Goal: Information Seeking & Learning: Understand process/instructions

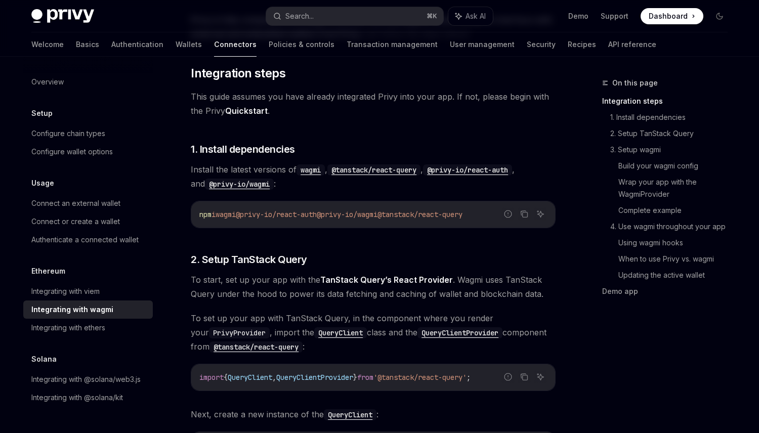
scroll to position [165, 0]
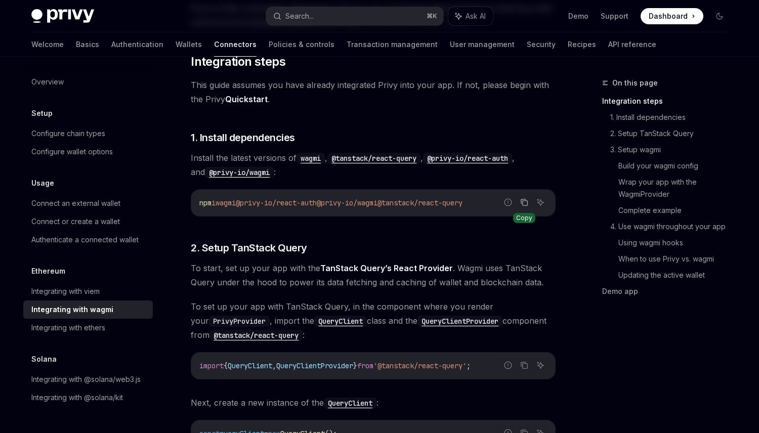
click at [523, 202] on icon "Copy the contents from the code block" at bounding box center [524, 202] width 8 height 8
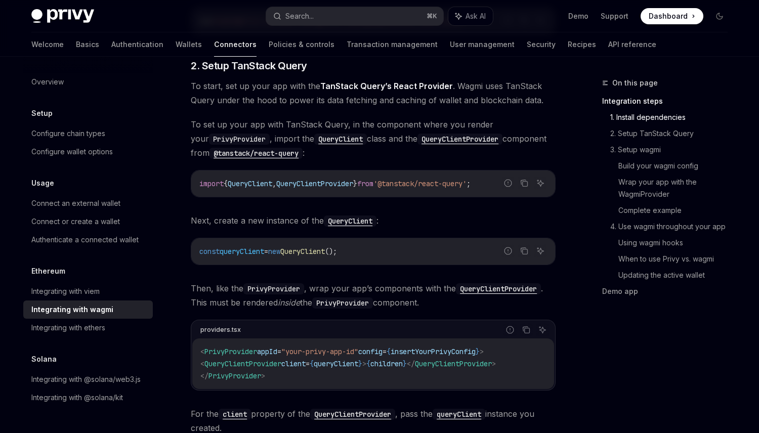
scroll to position [351, 0]
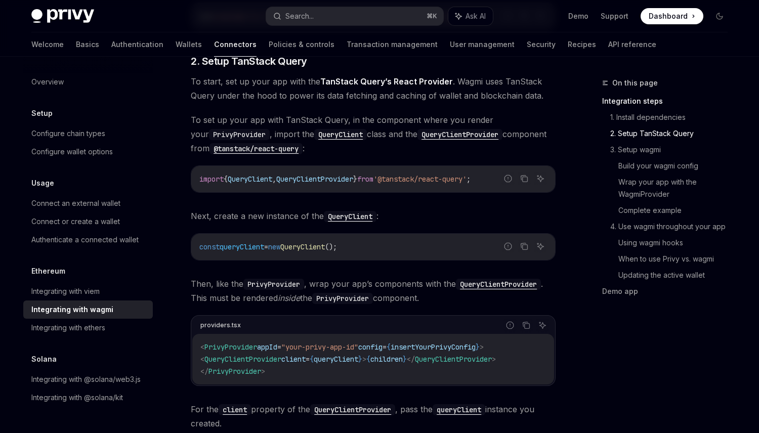
click at [228, 322] on div "providers.tsx" at bounding box center [220, 325] width 40 height 13
copy div "providers.tsx"
click at [529, 329] on icon "Copy the contents from the code block" at bounding box center [526, 325] width 8 height 8
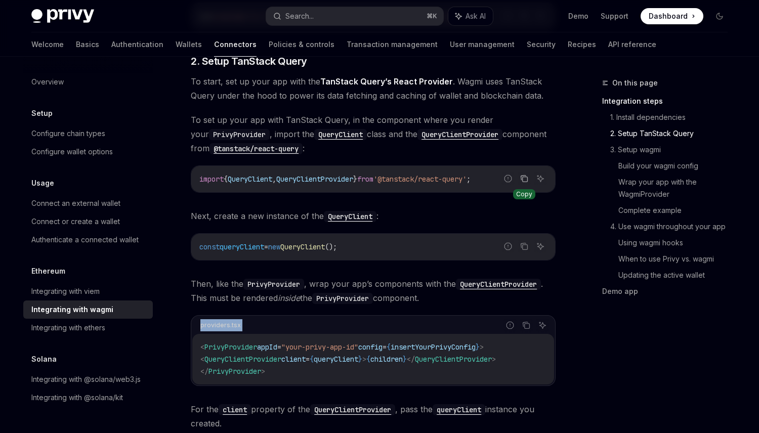
click at [518, 176] on button "Copy the contents from the code block" at bounding box center [523, 178] width 13 height 13
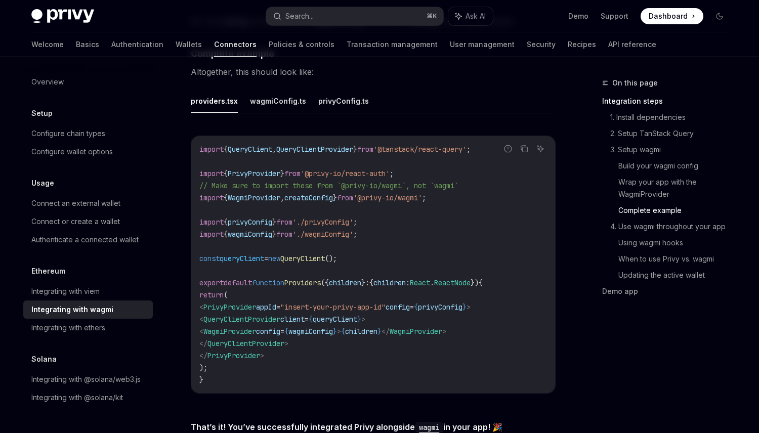
scroll to position [1832, 0]
click at [526, 145] on icon "Copy the contents from the code block" at bounding box center [524, 148] width 8 height 8
click at [293, 94] on button "wagmiConfig.ts" at bounding box center [278, 100] width 56 height 24
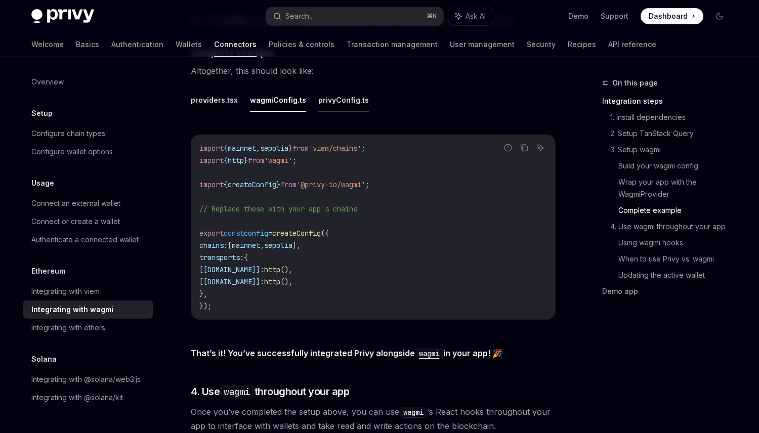
click at [354, 97] on button "privyConfig.ts" at bounding box center [343, 100] width 51 height 24
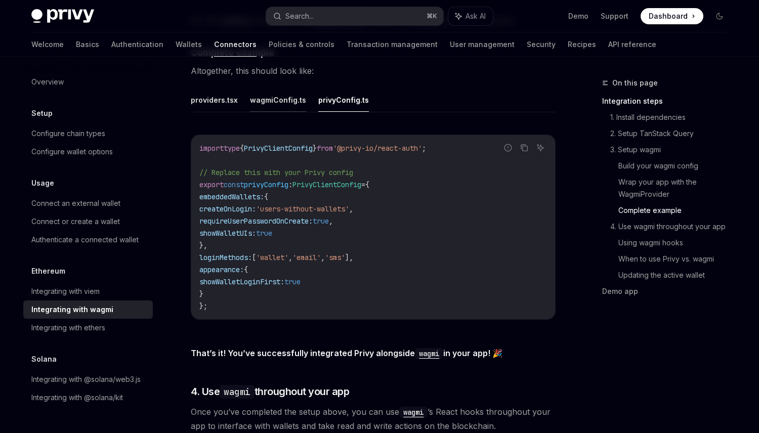
click at [283, 96] on button "wagmiConfig.ts" at bounding box center [278, 100] width 56 height 24
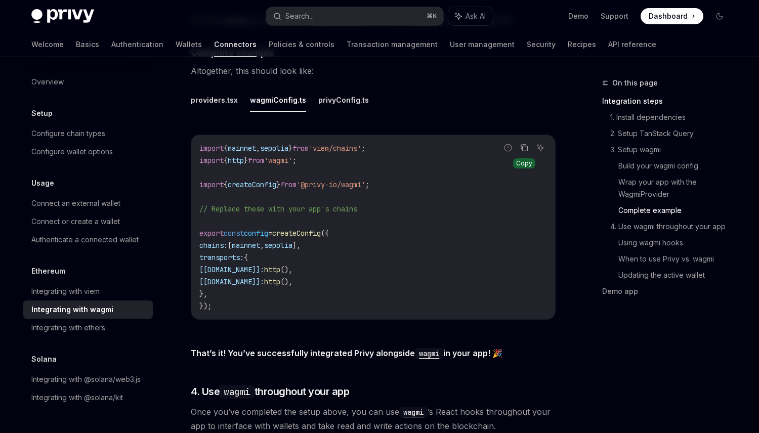
click at [527, 144] on icon "Copy the contents from the code block" at bounding box center [524, 148] width 8 height 8
click at [524, 141] on button "Copy the contents from the code block" at bounding box center [523, 147] width 13 height 13
click at [331, 96] on button "privyConfig.ts" at bounding box center [343, 100] width 51 height 24
type textarea "*"
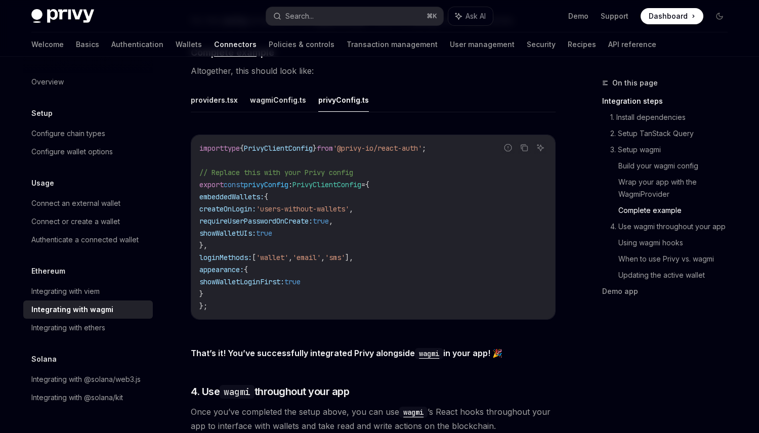
click at [529, 147] on div "Copy" at bounding box center [523, 147] width 13 height 13
click at [528, 145] on button "Copy the contents from the code block" at bounding box center [523, 147] width 13 height 13
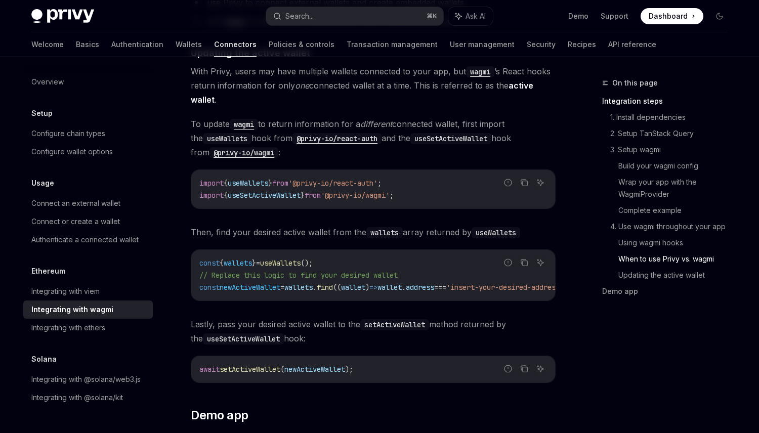
scroll to position [2537, 0]
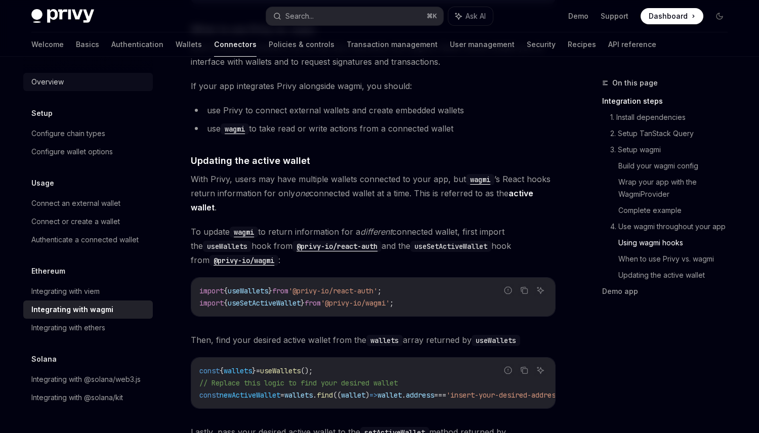
click at [64, 79] on div "Overview" at bounding box center [88, 82] width 115 height 12
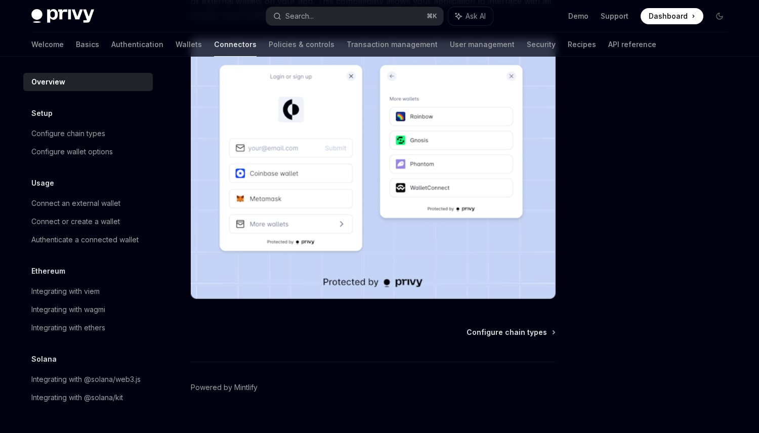
scroll to position [215, 0]
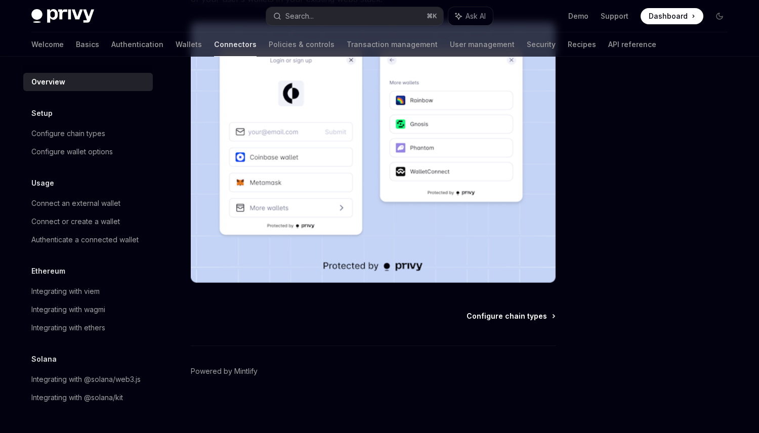
click at [514, 319] on span "Configure chain types" at bounding box center [506, 316] width 80 height 10
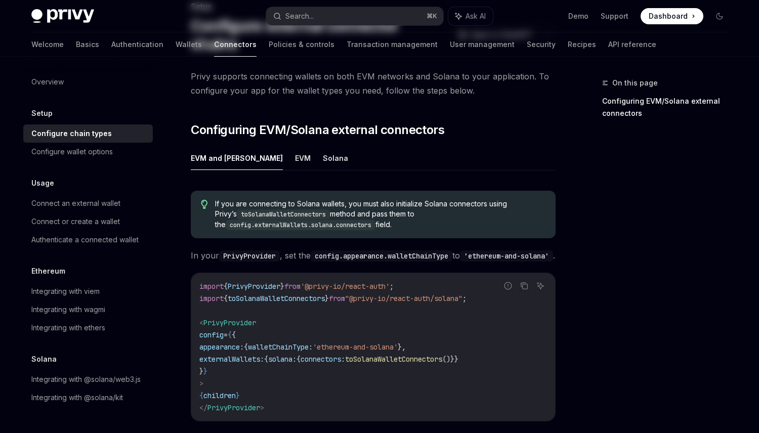
scroll to position [79, 0]
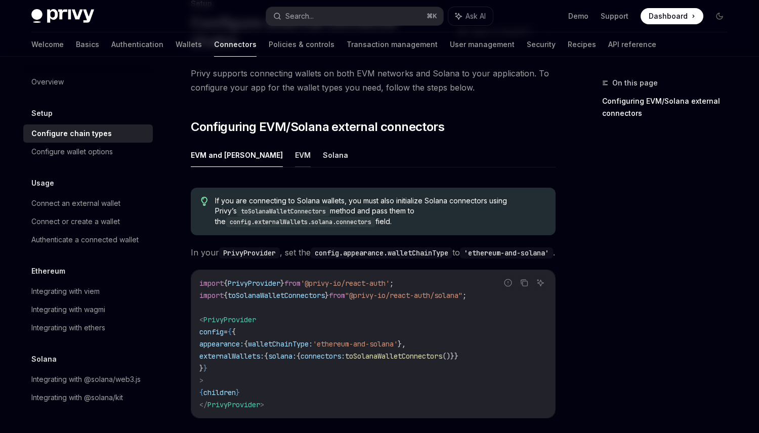
click at [295, 143] on button "EVM" at bounding box center [303, 155] width 16 height 24
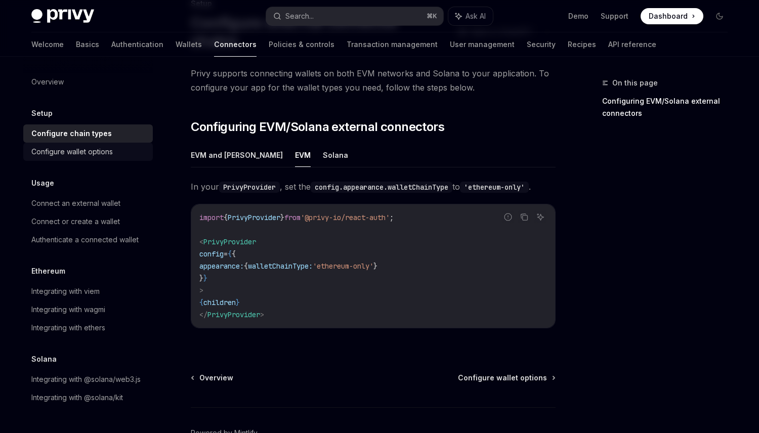
click at [87, 150] on div "Configure wallet options" at bounding box center [71, 152] width 81 height 12
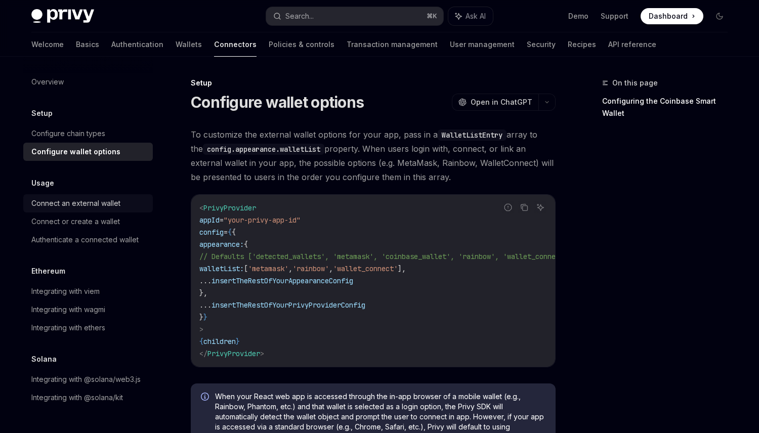
click at [129, 203] on div "Connect an external wallet" at bounding box center [88, 203] width 115 height 12
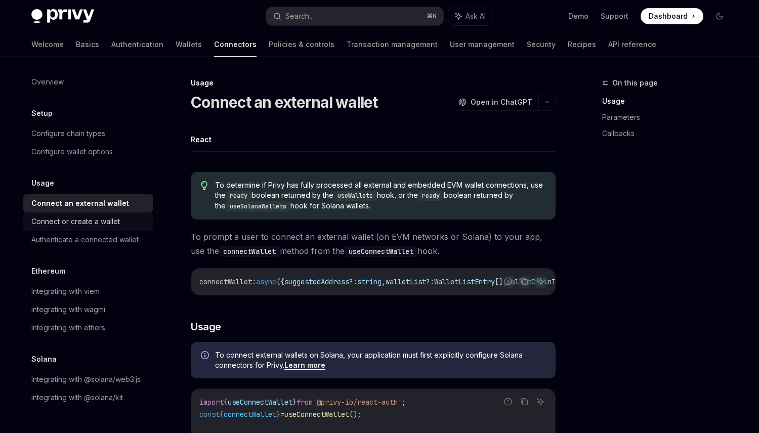
click at [128, 216] on div "Connect or create a wallet" at bounding box center [88, 221] width 115 height 12
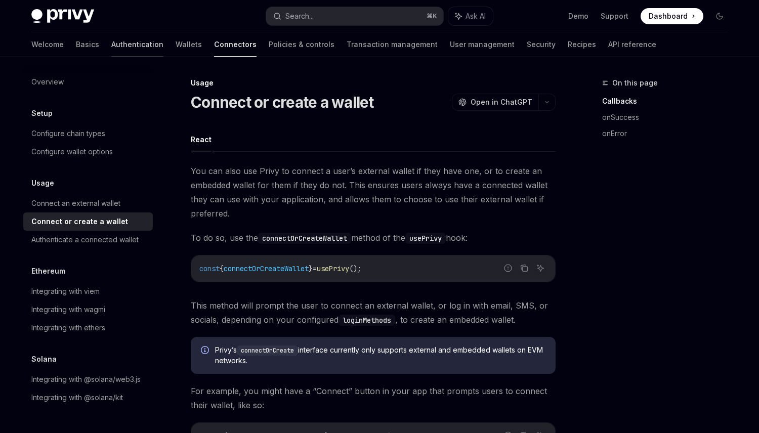
click at [111, 46] on link "Authentication" at bounding box center [137, 44] width 52 height 24
type textarea "*"
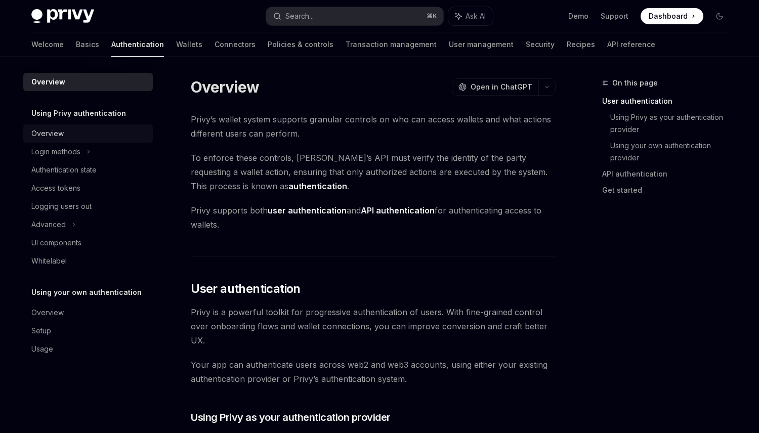
click at [98, 136] on div "Overview" at bounding box center [88, 133] width 115 height 12
click at [93, 237] on div "UI components" at bounding box center [88, 243] width 115 height 12
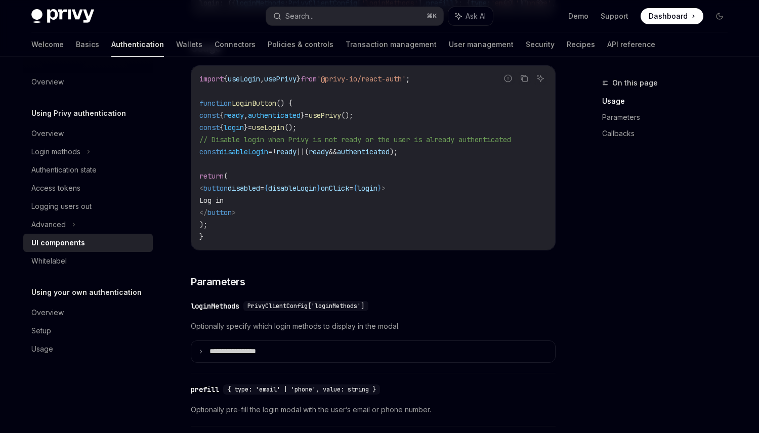
scroll to position [688, 0]
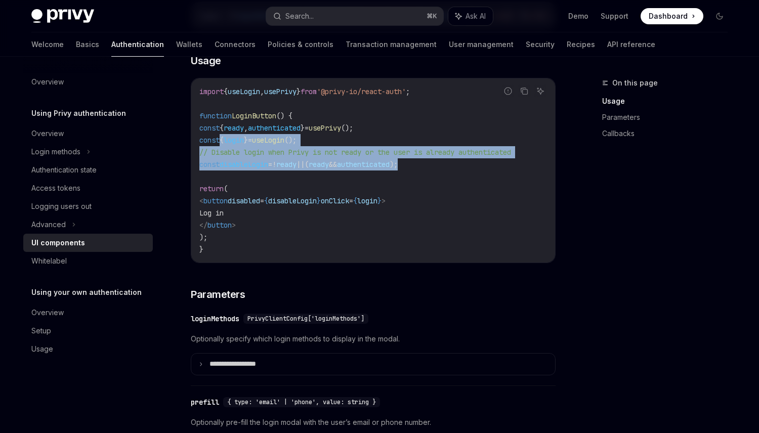
drag, startPoint x: 218, startPoint y: 143, endPoint x: 476, endPoint y: 172, distance: 259.6
click at [476, 172] on code "import { useLogin , usePrivy } from '@privy-io/react-auth' ; function LoginButt…" at bounding box center [372, 170] width 347 height 170
click at [350, 140] on code "import { useLogin , usePrivy } from '@privy-io/react-auth' ; function LoginButt…" at bounding box center [372, 170] width 347 height 170
drag, startPoint x: 216, startPoint y: 128, endPoint x: 474, endPoint y: 169, distance: 261.1
click at [474, 169] on code "import { useLogin , usePrivy } from '@privy-io/react-auth' ; function LoginButt…" at bounding box center [372, 170] width 347 height 170
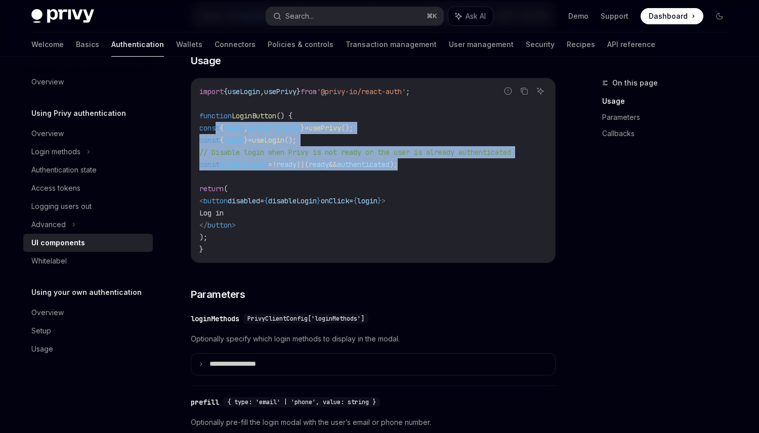
copy code "const { ready , authenticated } = usePrivy (); const { login } = useLogin (); /…"
click at [406, 93] on span "'@privy-io/react-auth'" at bounding box center [361, 91] width 89 height 9
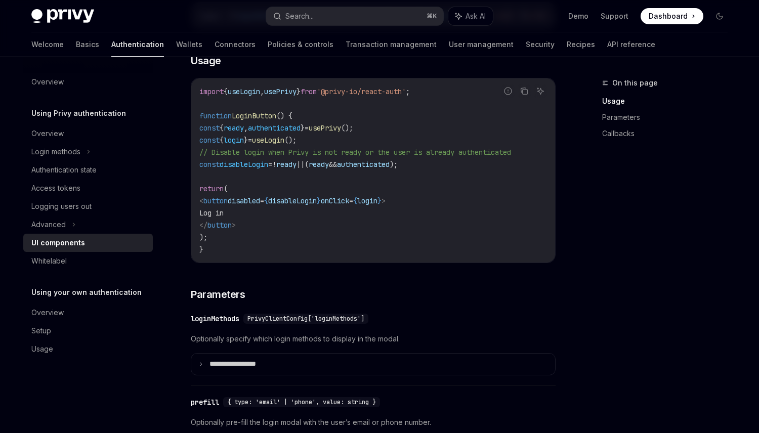
click at [406, 93] on span "'@privy-io/react-auth'" at bounding box center [361, 91] width 89 height 9
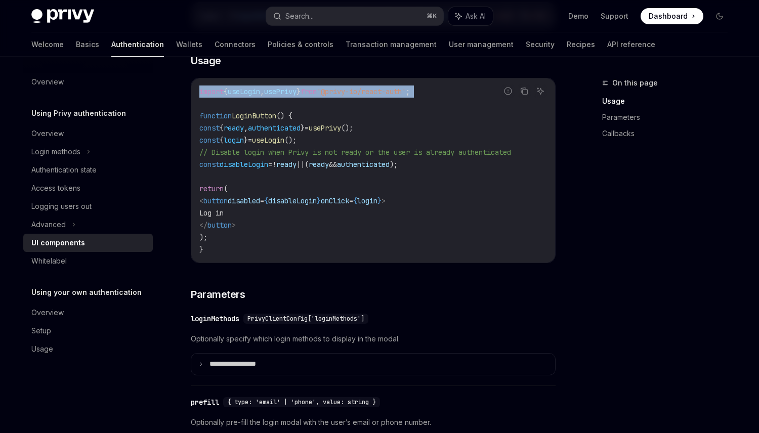
copy code "import { useLogin , usePrivy } from '@privy-io/react-auth' ;"
drag, startPoint x: 280, startPoint y: 227, endPoint x: 233, endPoint y: 204, distance: 51.8
click at [233, 204] on code "import { useLogin , usePrivy } from '@privy-io/react-auth' ; function LoginButt…" at bounding box center [372, 170] width 347 height 170
copy code "< button disabled = { disableLogin } onClick = { login } > Log in </ button >"
